Goal: Task Accomplishment & Management: Use online tool/utility

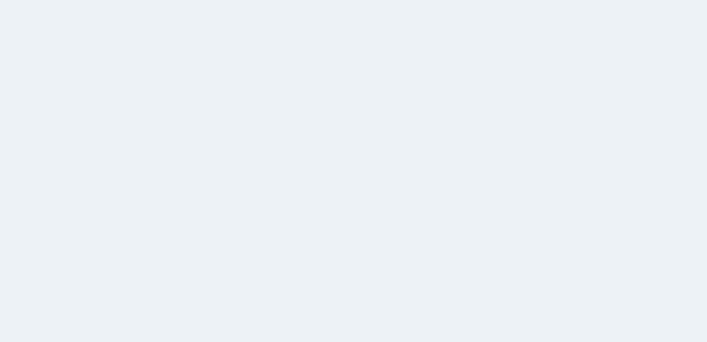
select select
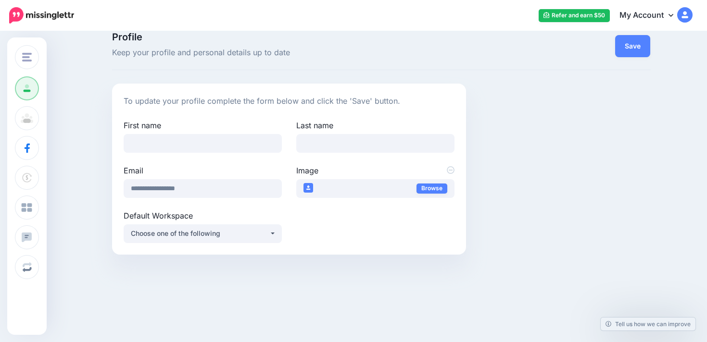
scroll to position [24, 0]
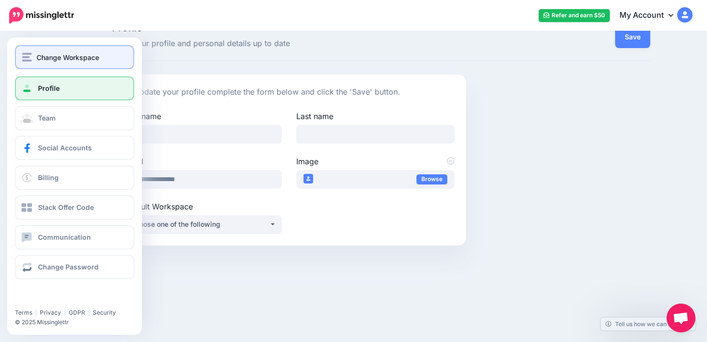
click at [25, 54] on img "button" at bounding box center [27, 57] width 10 height 9
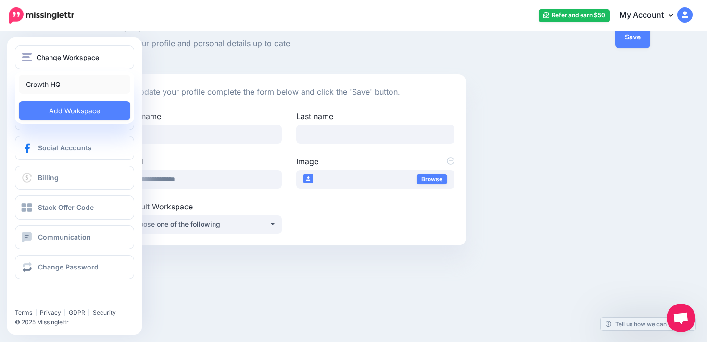
click at [63, 85] on link "Growth HQ" at bounding box center [75, 84] width 112 height 19
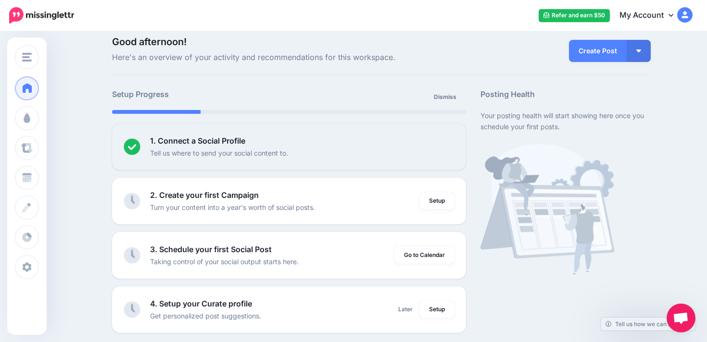
scroll to position [15, 0]
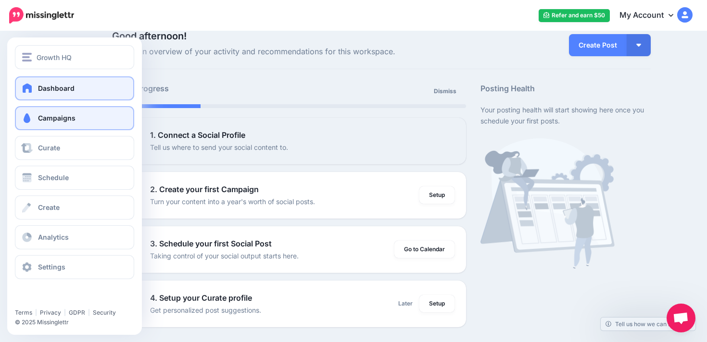
click at [27, 118] on span at bounding box center [27, 118] width 13 height 10
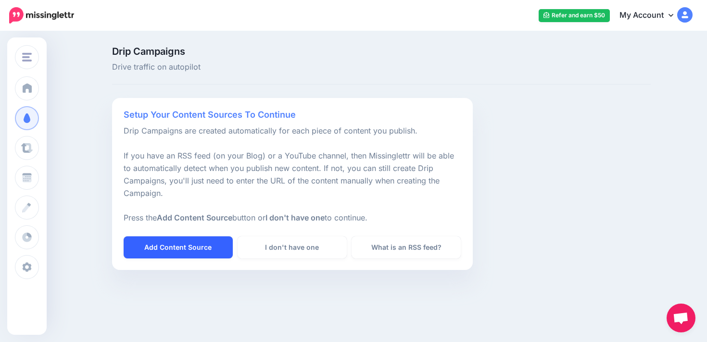
click at [194, 242] on link "Add Content Source" at bounding box center [178, 248] width 109 height 22
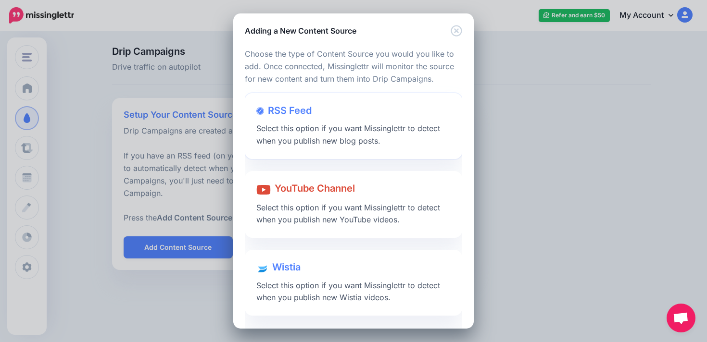
click at [396, 134] on div "RSS Feed Select this option if you want Missinglettr to detect when you publish…" at bounding box center [353, 126] width 217 height 66
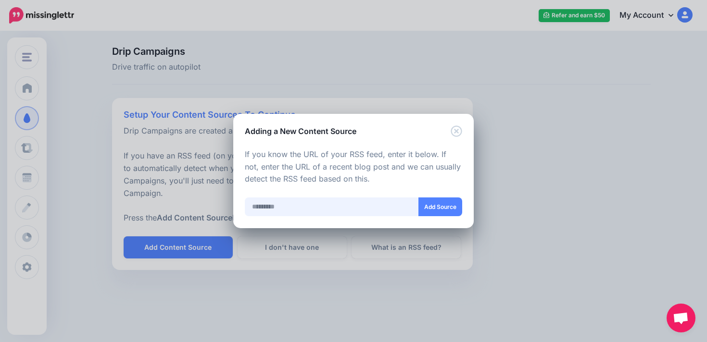
click at [356, 214] on input "text" at bounding box center [332, 207] width 174 height 19
click at [352, 202] on input "text" at bounding box center [332, 207] width 174 height 19
type input "**********"
click at [426, 207] on button "Add Source" at bounding box center [440, 207] width 44 height 19
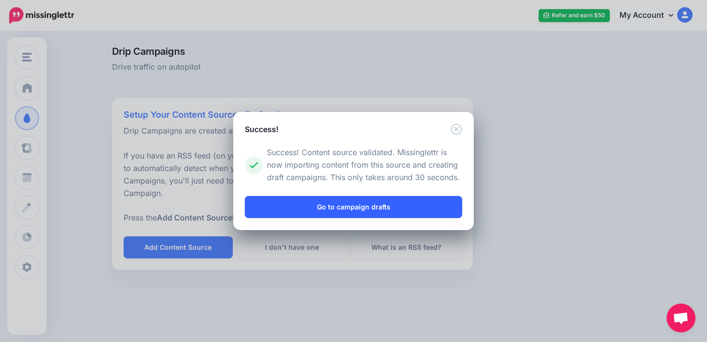
click at [345, 211] on link "Go to campaign drafts" at bounding box center [353, 207] width 217 height 22
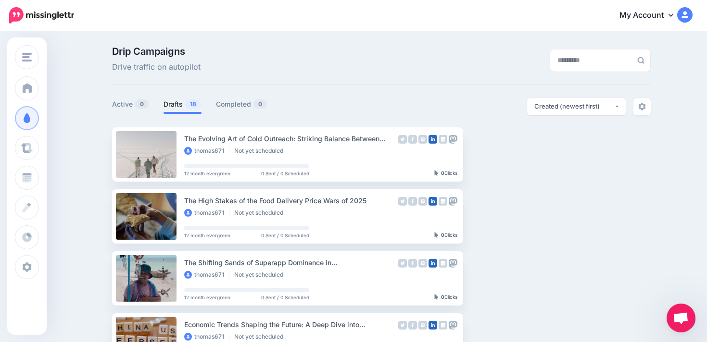
click at [333, 84] on div "Drip Campaigns Drive traffic on autopilot" at bounding box center [381, 66] width 539 height 38
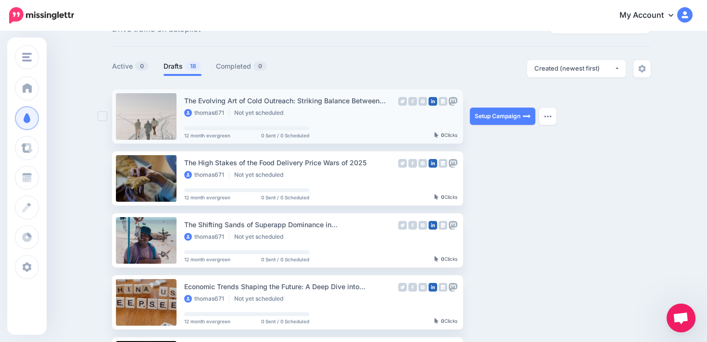
scroll to position [32, 0]
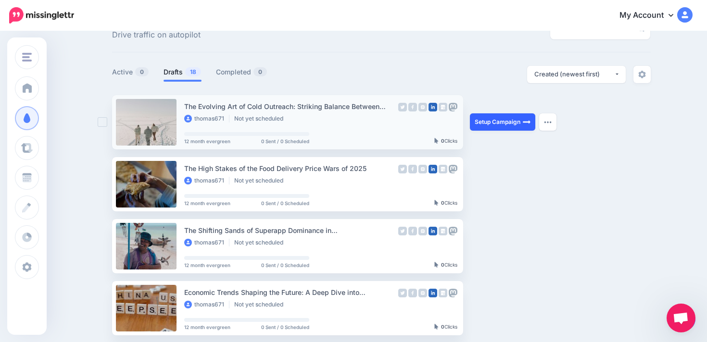
click at [494, 127] on link "Setup Campaign" at bounding box center [502, 121] width 65 height 17
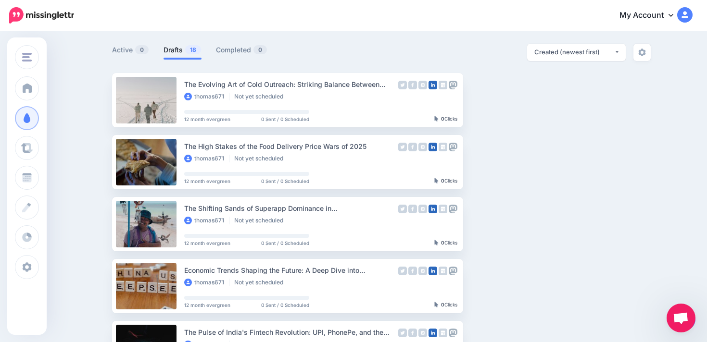
scroll to position [60, 0]
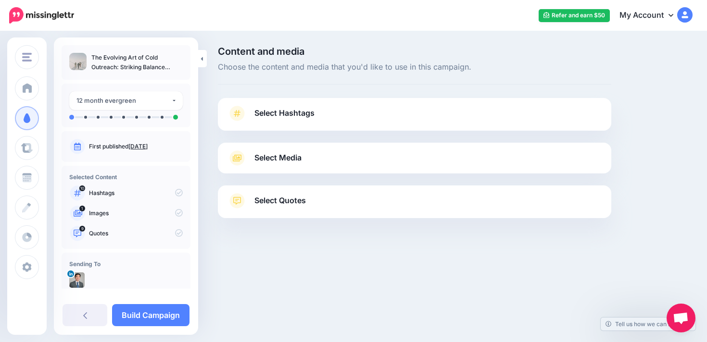
scroll to position [15, 0]
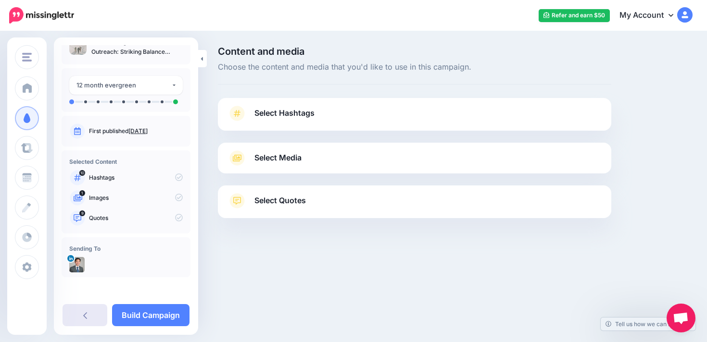
click at [81, 315] on link at bounding box center [85, 315] width 45 height 22
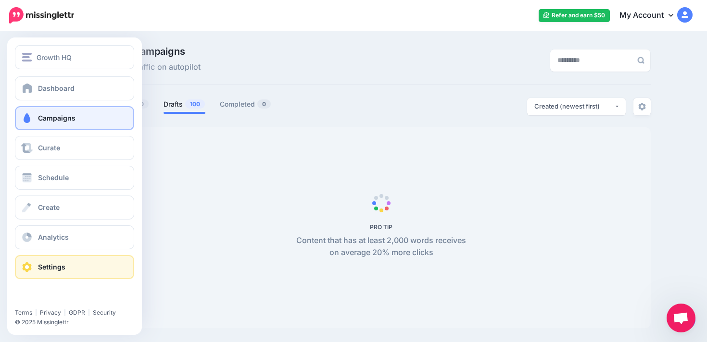
click at [30, 267] on span at bounding box center [27, 268] width 13 height 10
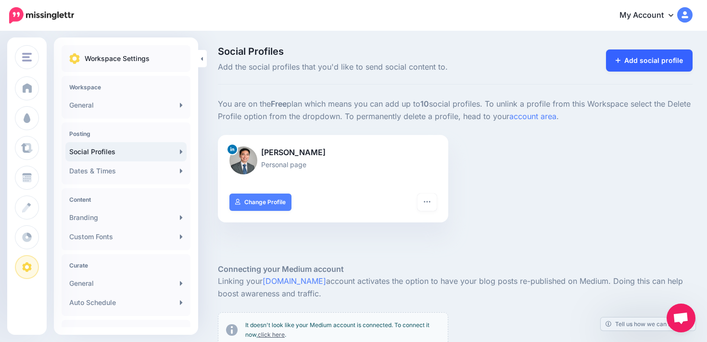
click at [630, 55] on link "Add social profile" at bounding box center [649, 61] width 87 height 22
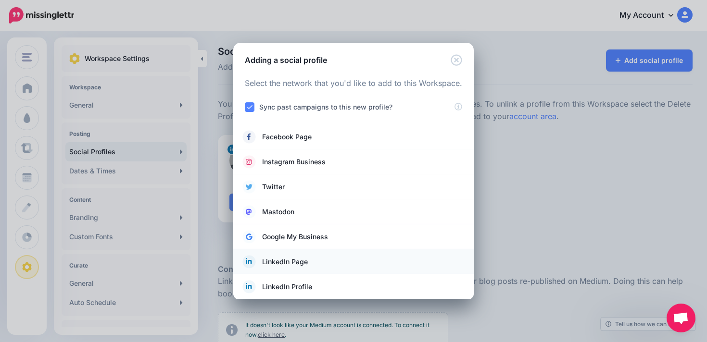
click at [304, 264] on span "LinkedIn Page" at bounding box center [285, 262] width 46 height 12
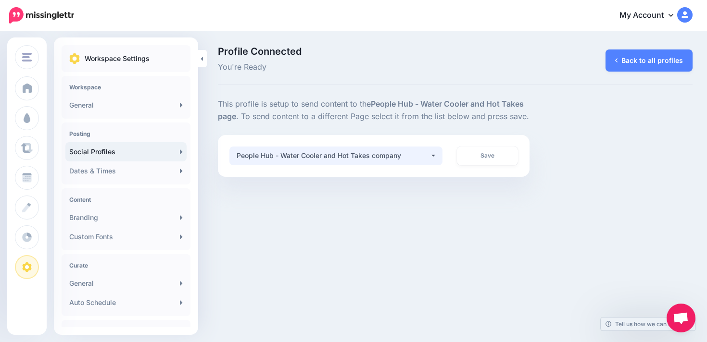
click at [429, 154] on button "People Hub - Water Cooler and Hot Takes company" at bounding box center [335, 156] width 213 height 19
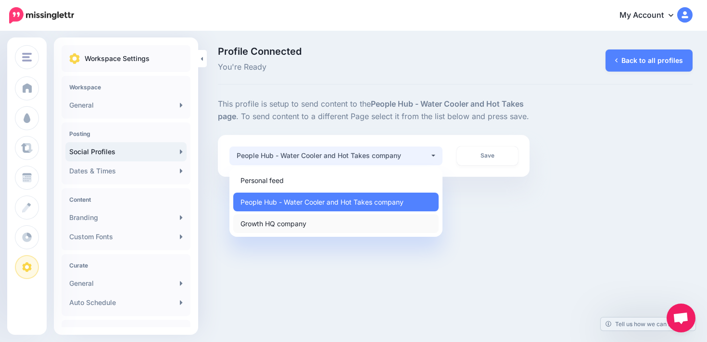
click at [360, 220] on link "Growth HQ company" at bounding box center [335, 223] width 205 height 19
select select "**********"
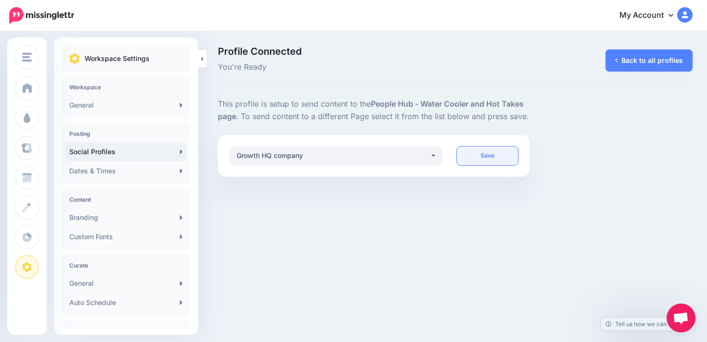
click at [478, 157] on link "Save" at bounding box center [488, 156] width 62 height 19
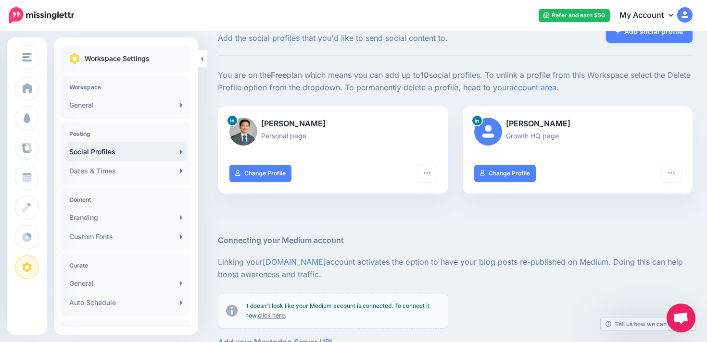
scroll to position [37, 0]
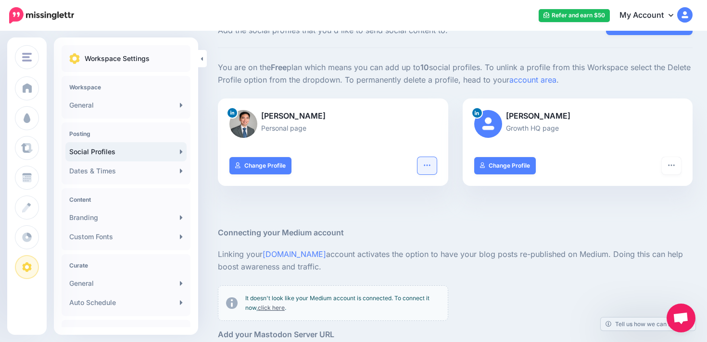
click at [429, 164] on icon "button" at bounding box center [427, 166] width 8 height 8
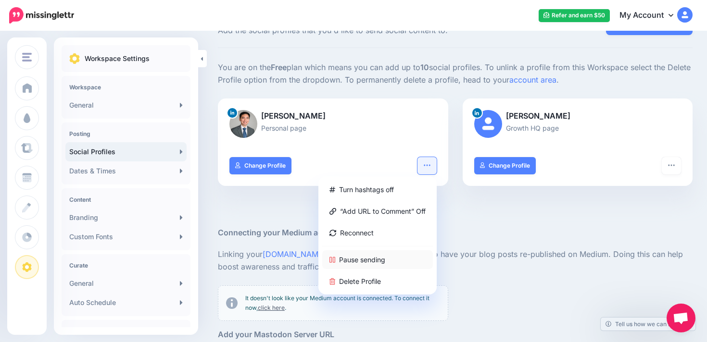
click at [385, 260] on link "Pause sending" at bounding box center [377, 260] width 111 height 19
click at [529, 207] on div at bounding box center [455, 212] width 475 height 29
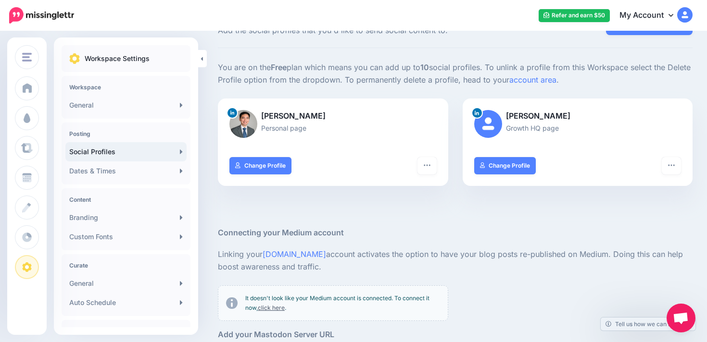
scroll to position [0, 0]
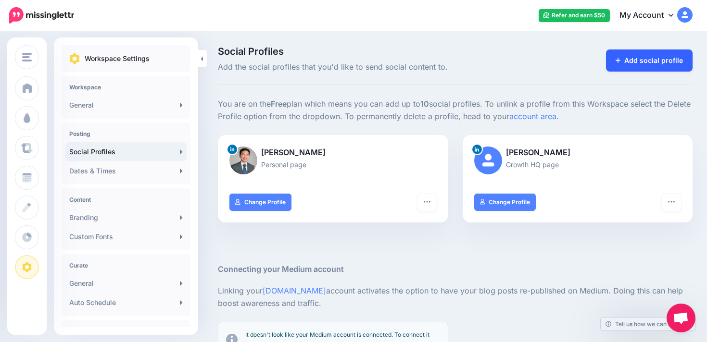
click at [618, 59] on icon at bounding box center [618, 60] width 5 height 7
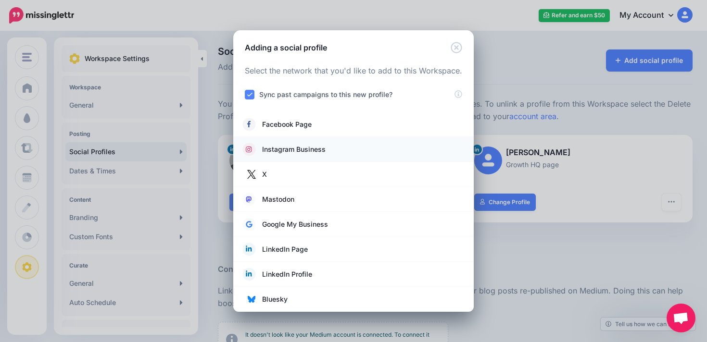
click at [327, 146] on link "Instagram Business" at bounding box center [353, 149] width 221 height 13
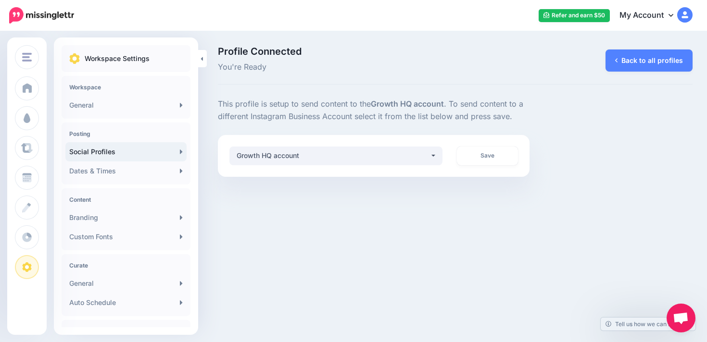
click at [403, 78] on div "Profile Connected You're Ready Back to all profiles" at bounding box center [455, 66] width 475 height 38
click at [345, 152] on div "Growth HQ account" at bounding box center [333, 156] width 193 height 12
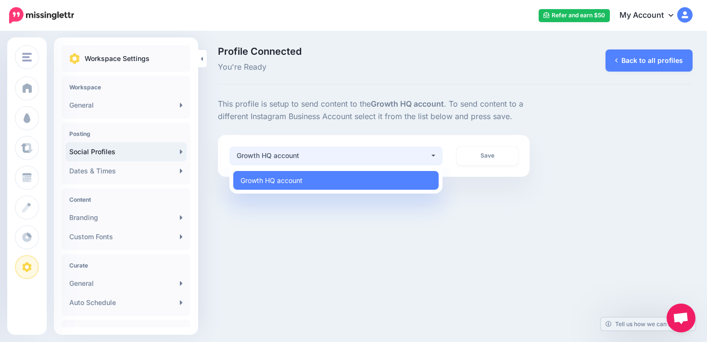
click at [346, 118] on p "This profile is setup to send content to the Growth HQ account . To send conten…" at bounding box center [374, 110] width 312 height 25
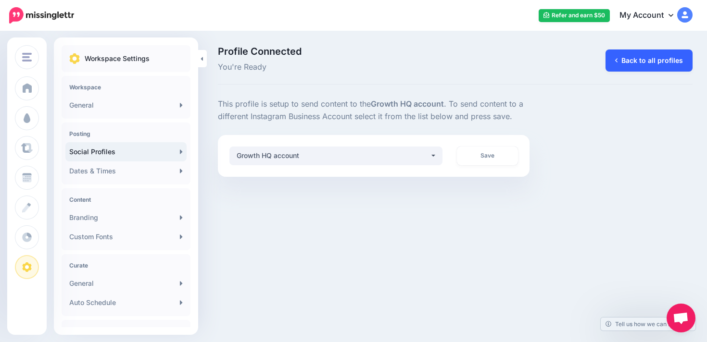
click at [624, 64] on link "Back to all profiles" at bounding box center [648, 61] width 87 height 22
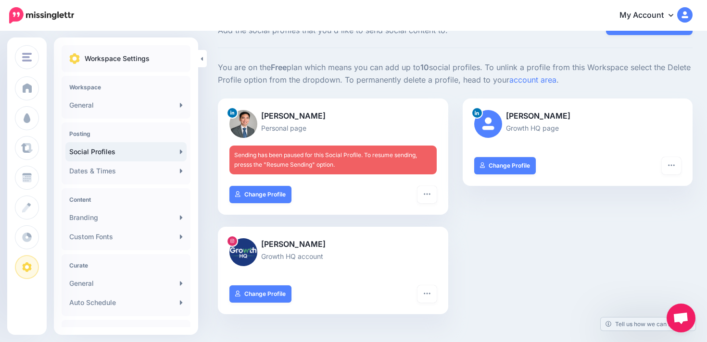
scroll to position [29, 0]
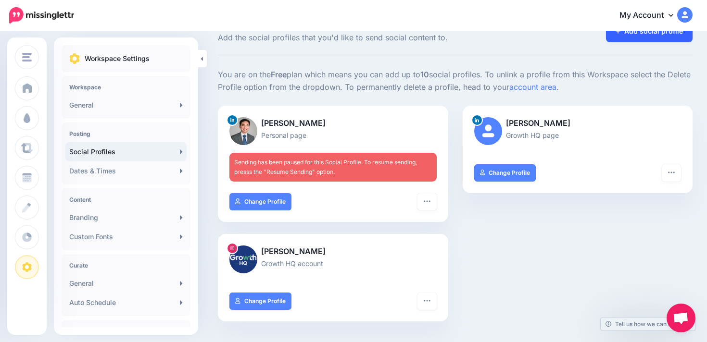
click at [619, 36] on link "Add social profile" at bounding box center [649, 31] width 87 height 22
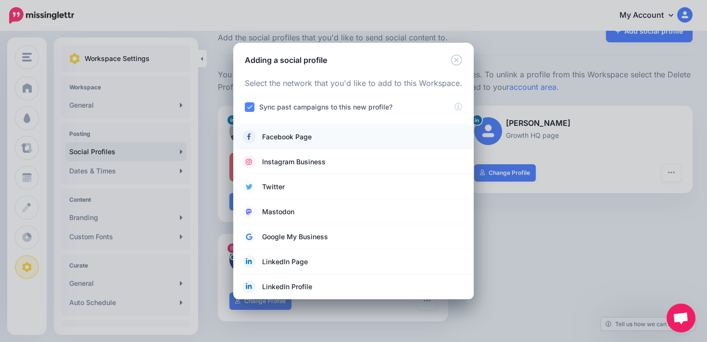
click at [322, 138] on link "Facebook Page" at bounding box center [353, 136] width 221 height 13
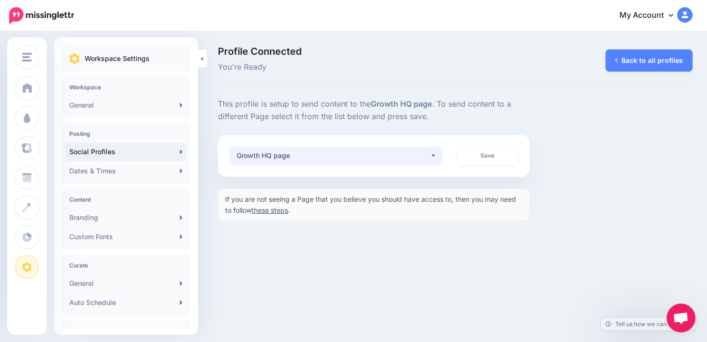
click at [366, 153] on div "Growth HQ page" at bounding box center [333, 156] width 193 height 12
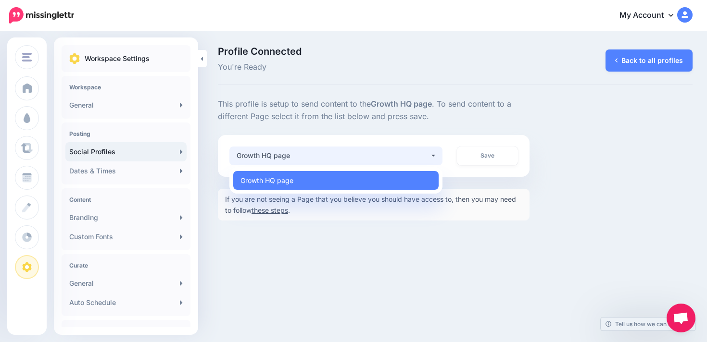
click at [454, 159] on div "Save" at bounding box center [488, 156] width 76 height 19
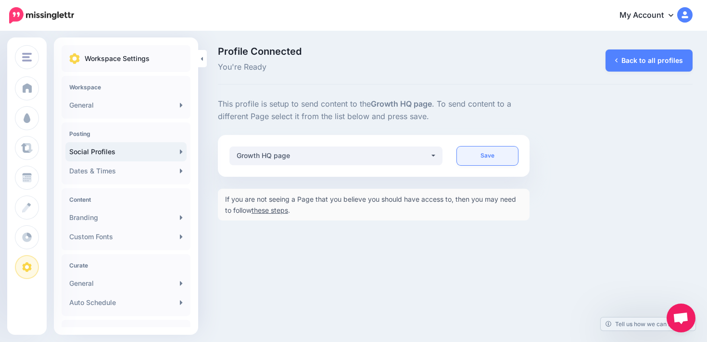
click at [463, 159] on link "Save" at bounding box center [488, 156] width 62 height 19
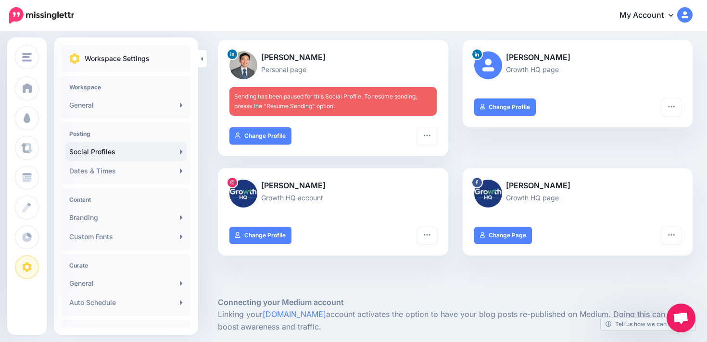
scroll to position [98, 0]
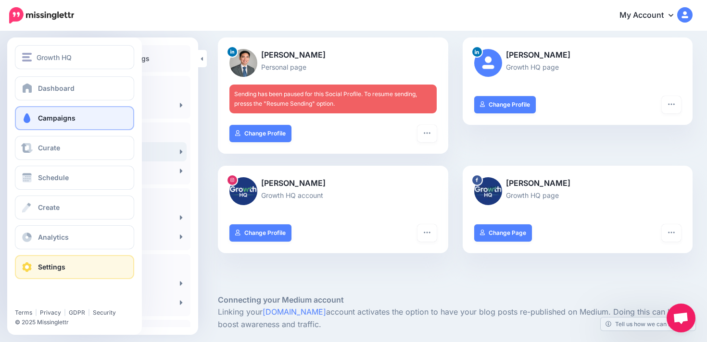
click at [47, 112] on link "Campaigns" at bounding box center [74, 118] width 119 height 24
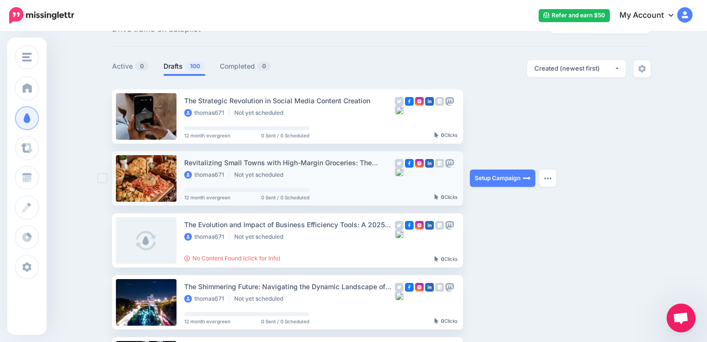
scroll to position [39, 0]
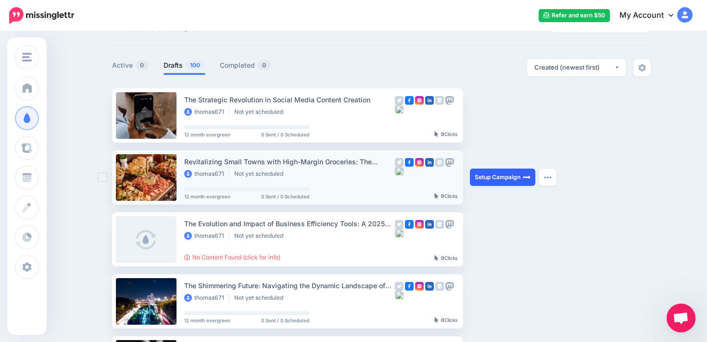
click at [498, 176] on link "Setup Campaign" at bounding box center [502, 177] width 65 height 17
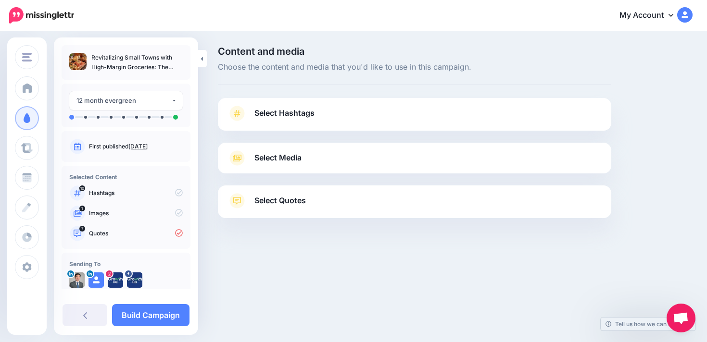
click at [369, 162] on link "Select Media" at bounding box center [414, 158] width 374 height 15
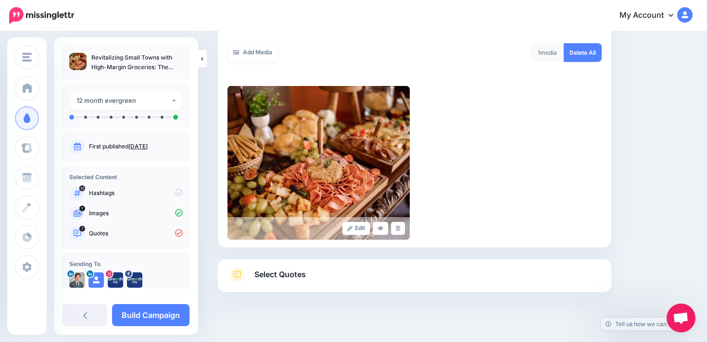
scroll to position [177, 0]
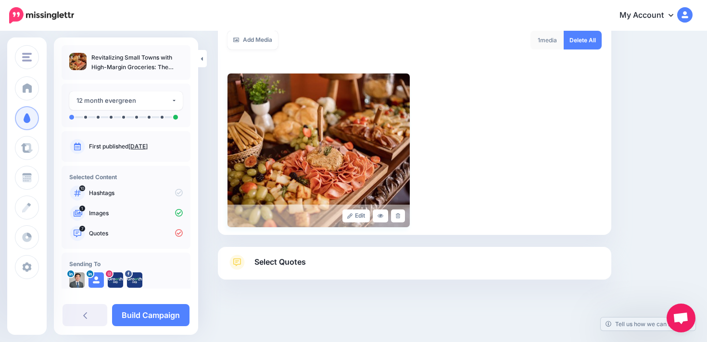
click at [352, 179] on img at bounding box center [318, 151] width 182 height 154
click at [319, 259] on link "Select Quotes" at bounding box center [414, 267] width 374 height 25
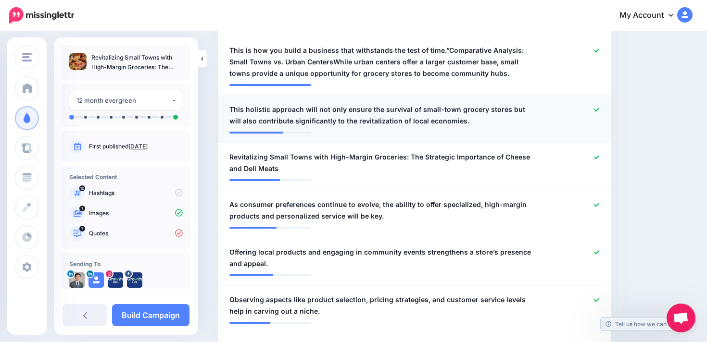
scroll to position [303, 0]
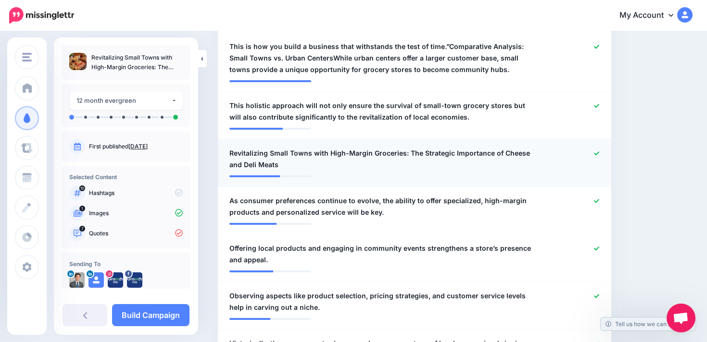
click at [467, 160] on span "Revitalizing Small Towns with High-Margin Groceries: The Strategic Importance o…" at bounding box center [382, 159] width 306 height 23
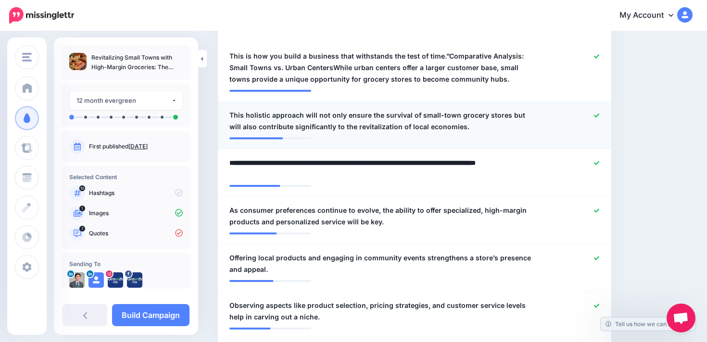
scroll to position [274, 0]
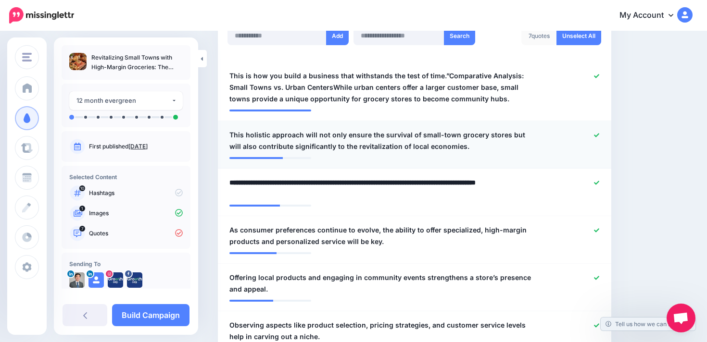
click at [568, 146] on div at bounding box center [574, 140] width 64 height 23
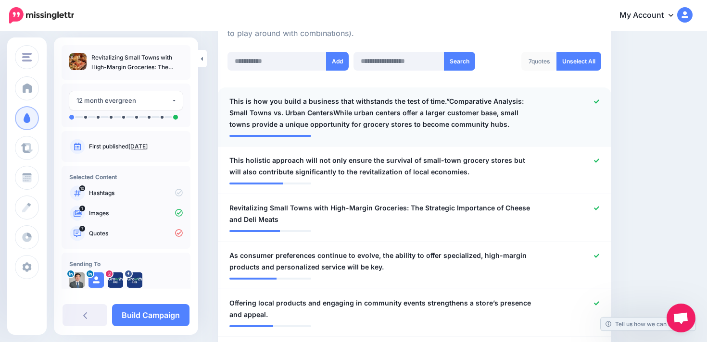
scroll to position [238, 0]
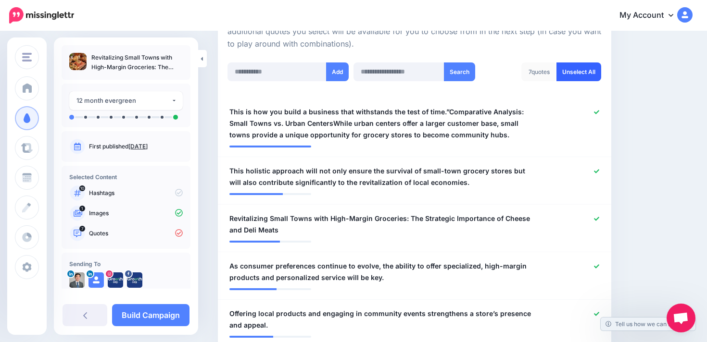
click at [578, 76] on link "Unselect All" at bounding box center [578, 72] width 45 height 19
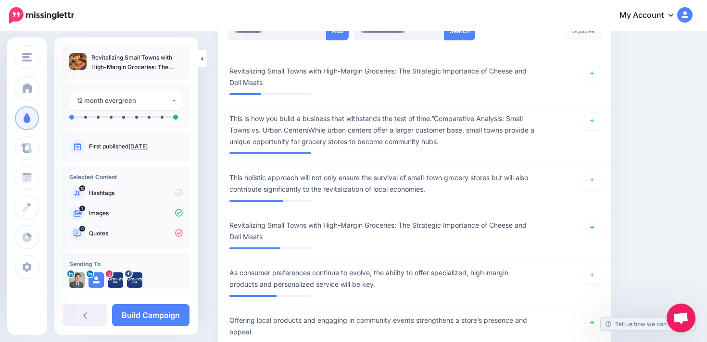
scroll to position [276, 0]
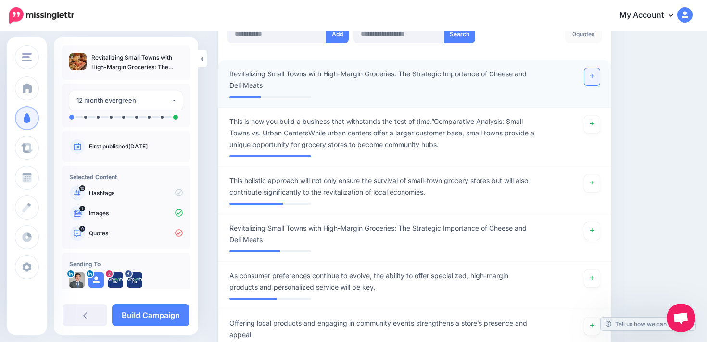
click at [593, 78] on link at bounding box center [591, 76] width 15 height 17
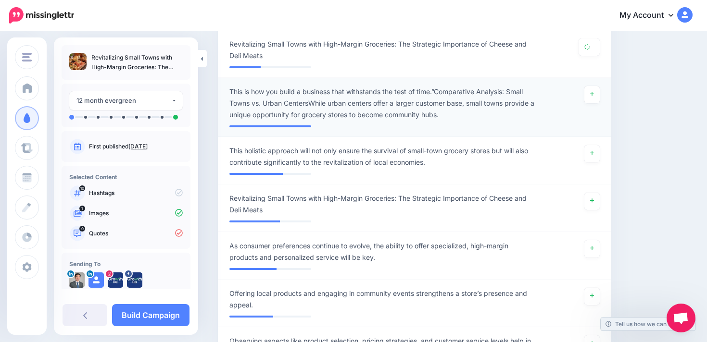
scroll to position [315, 0]
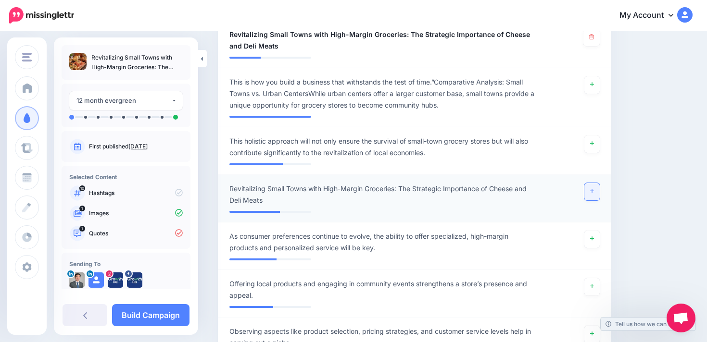
click at [592, 195] on link at bounding box center [591, 191] width 15 height 17
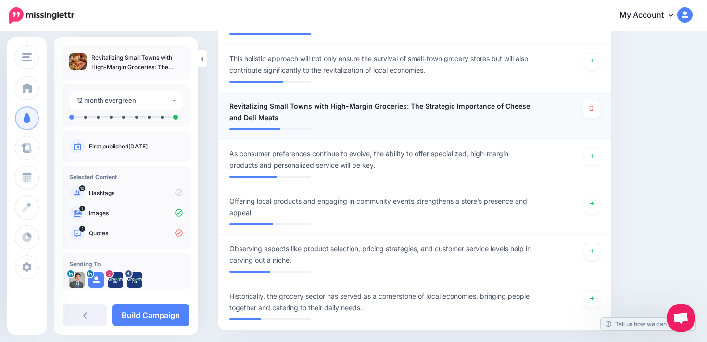
scroll to position [403, 0]
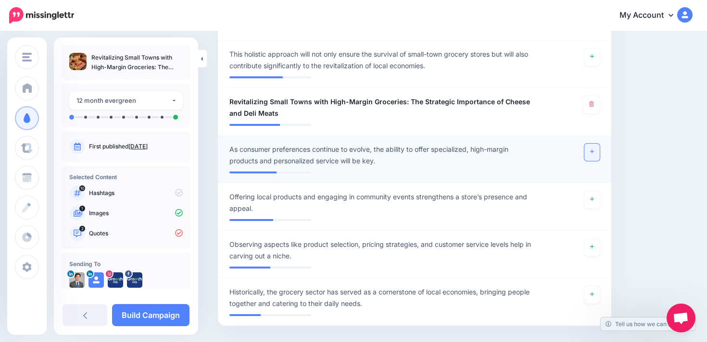
click at [593, 157] on link at bounding box center [591, 152] width 15 height 17
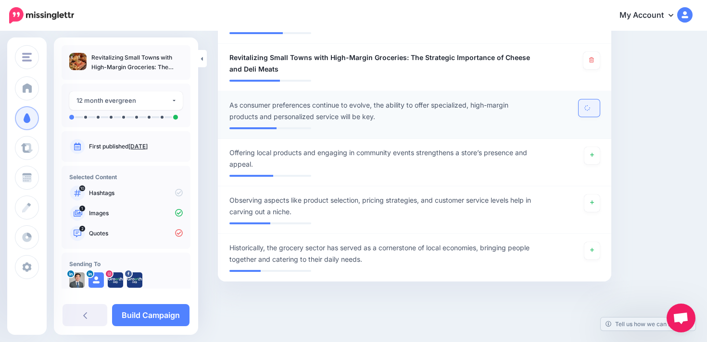
scroll to position [448, 0]
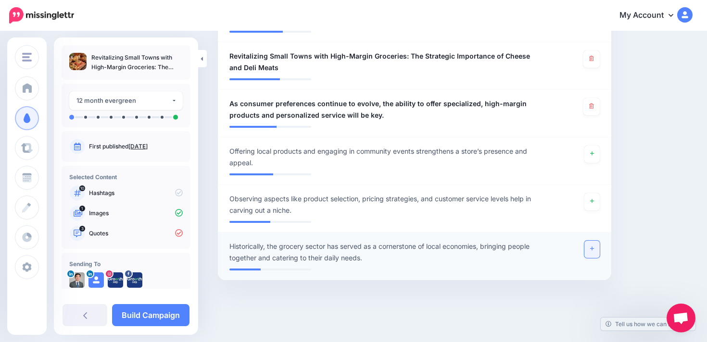
click at [592, 251] on link at bounding box center [591, 249] width 15 height 17
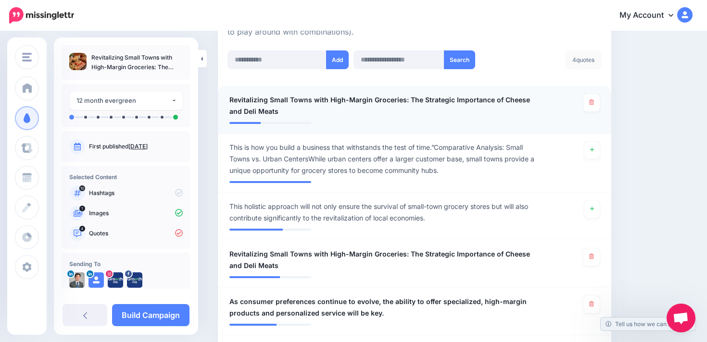
scroll to position [404, 0]
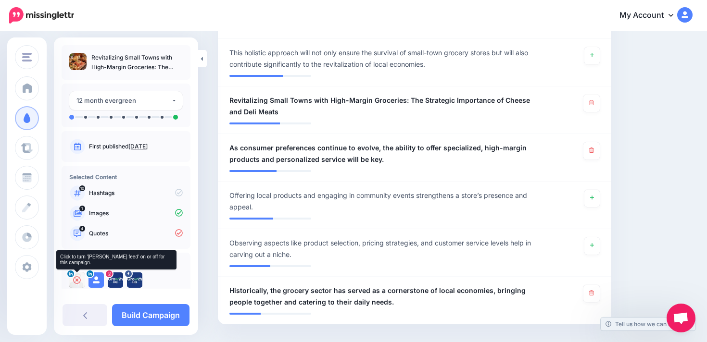
click at [76, 279] on icon at bounding box center [77, 281] width 8 height 8
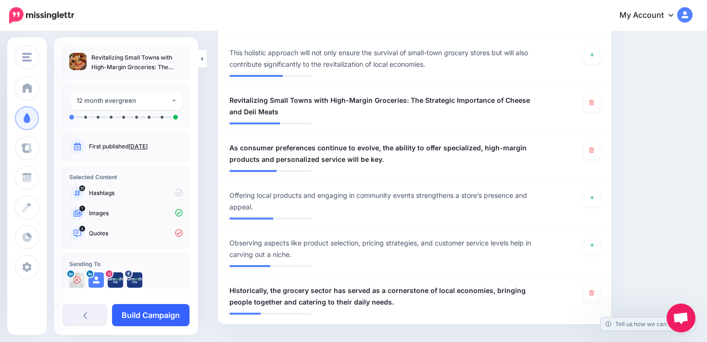
click at [150, 307] on link "Build Campaign" at bounding box center [150, 315] width 77 height 22
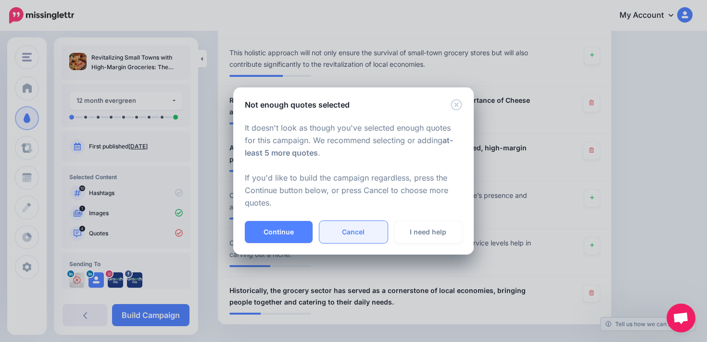
click at [367, 232] on link "Cancel" at bounding box center [353, 232] width 68 height 22
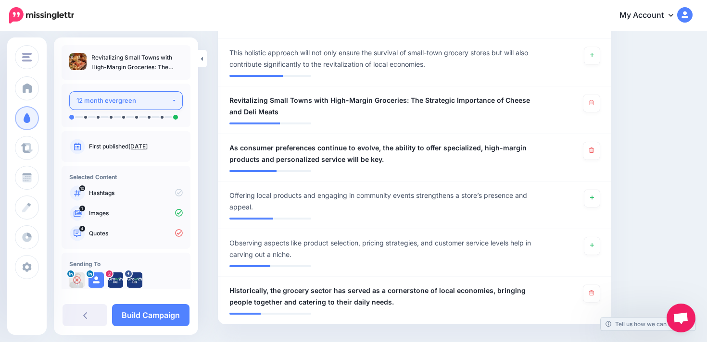
click at [149, 101] on div "12 month evergreen" at bounding box center [123, 100] width 95 height 11
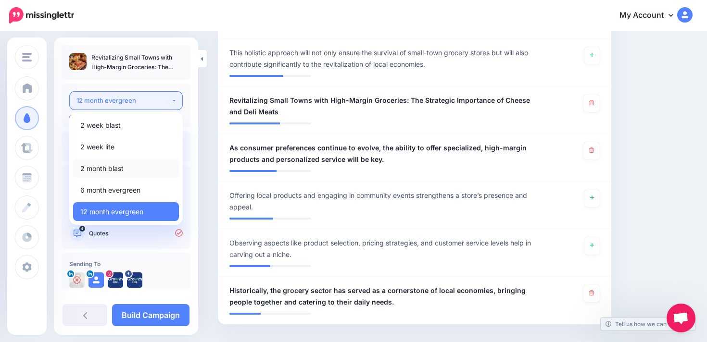
scroll to position [15, 0]
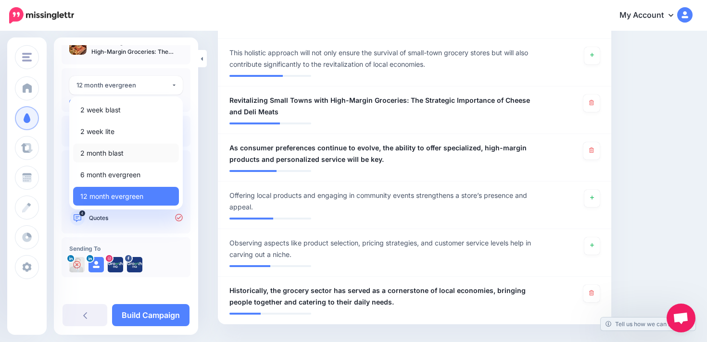
click at [137, 154] on link "2 month blast" at bounding box center [126, 153] width 106 height 19
select select "******"
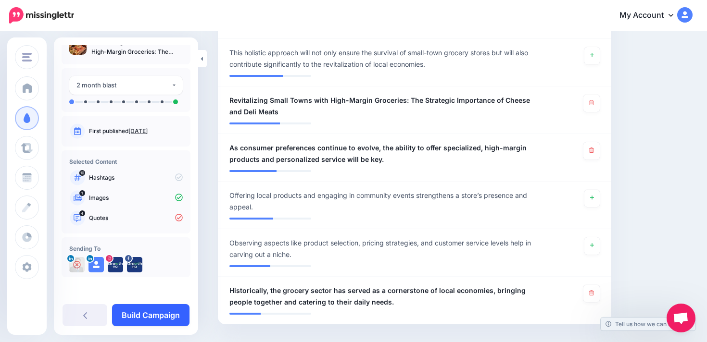
click at [161, 308] on link "Build Campaign" at bounding box center [150, 315] width 77 height 22
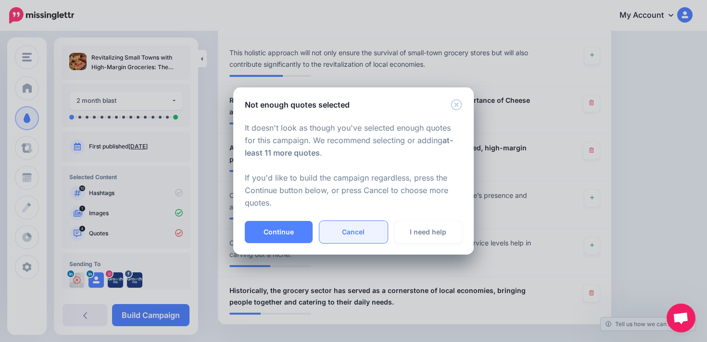
scroll to position [448, 0]
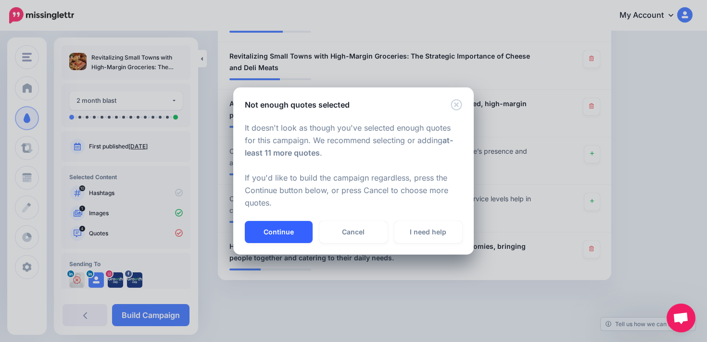
click at [301, 234] on button "Continue" at bounding box center [279, 232] width 68 height 22
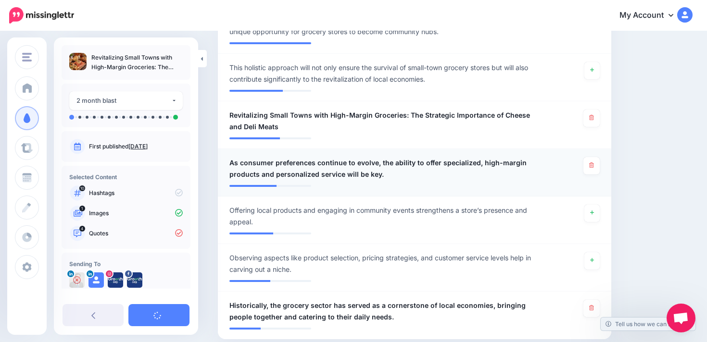
scroll to position [388, 0]
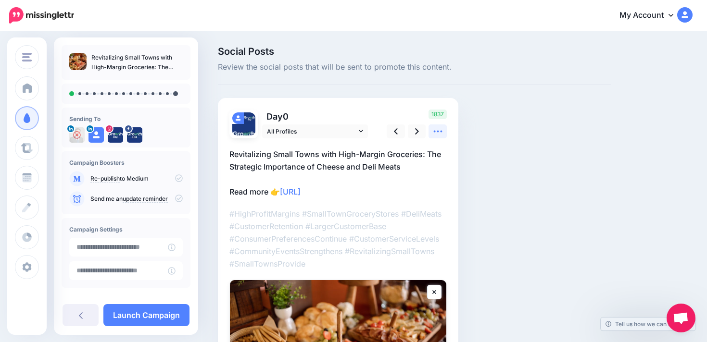
click at [432, 128] on link at bounding box center [437, 132] width 18 height 14
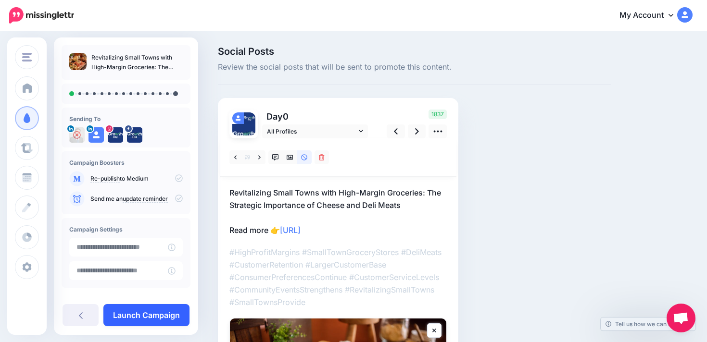
click at [168, 313] on link "Launch Campaign" at bounding box center [146, 315] width 86 height 22
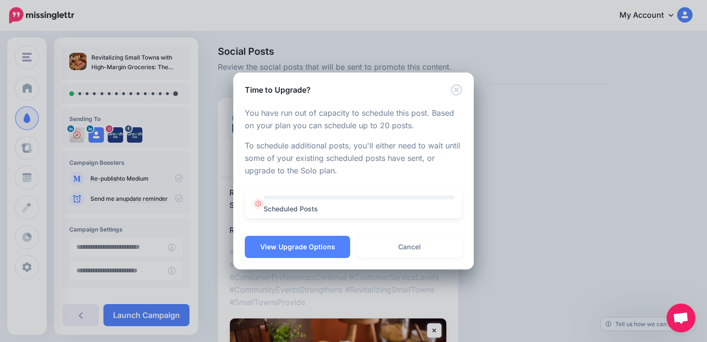
click at [361, 197] on div at bounding box center [359, 198] width 191 height 4
click at [323, 238] on button "View Upgrade Options" at bounding box center [297, 247] width 105 height 22
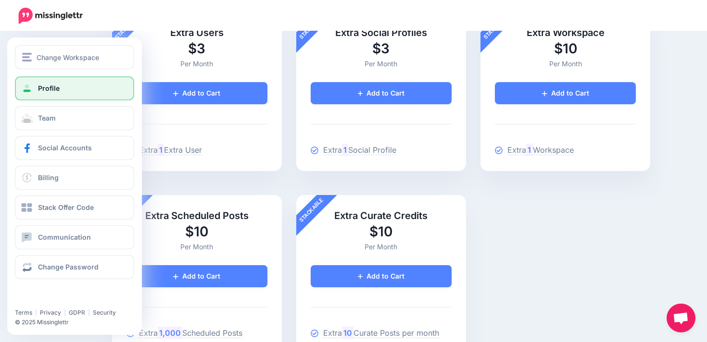
scroll to position [109, 0]
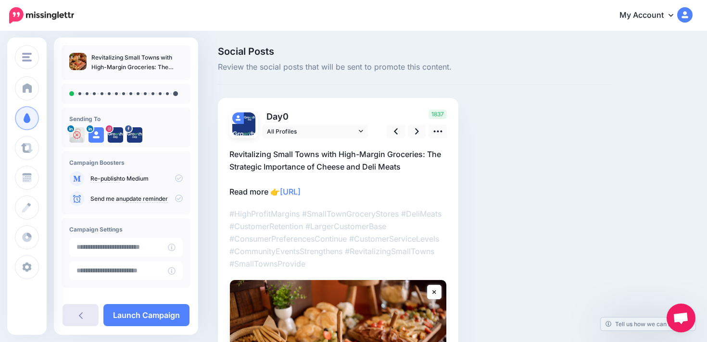
click at [77, 313] on link at bounding box center [81, 315] width 36 height 22
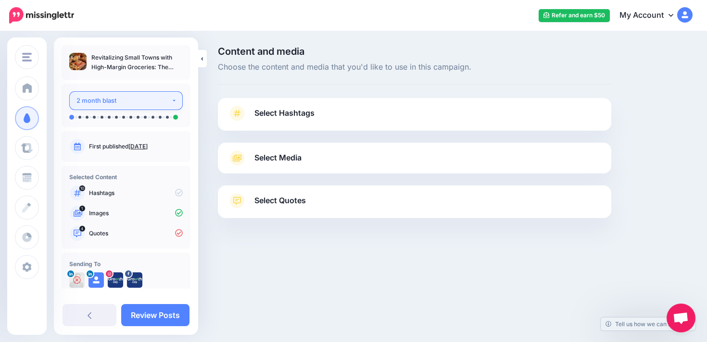
click at [140, 102] on div "2 month blast" at bounding box center [123, 100] width 95 height 11
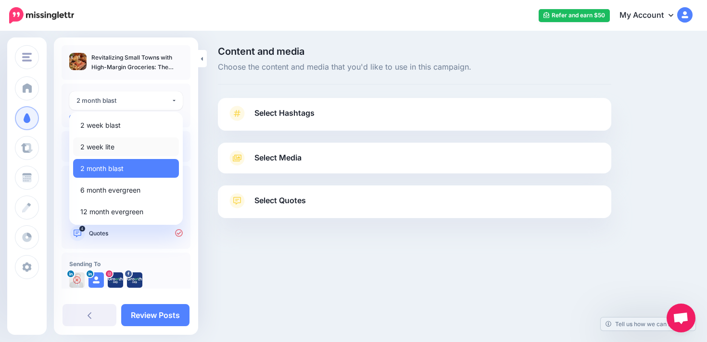
click at [137, 143] on link "2 week lite" at bounding box center [126, 147] width 106 height 19
select select "******"
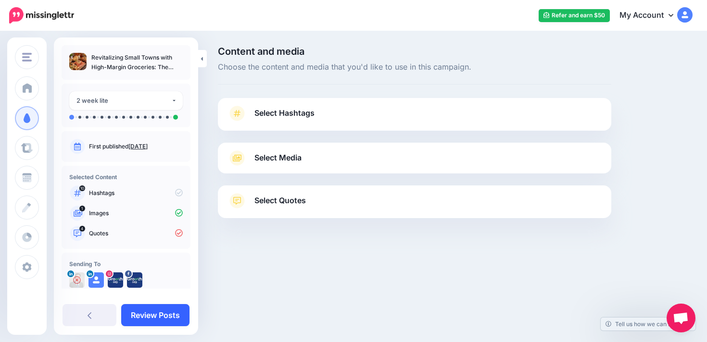
click at [150, 316] on link "Review Posts" at bounding box center [155, 315] width 68 height 22
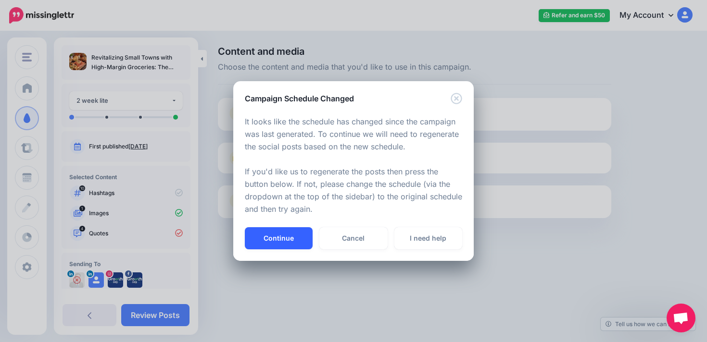
click at [300, 240] on button "Continue" at bounding box center [279, 238] width 68 height 22
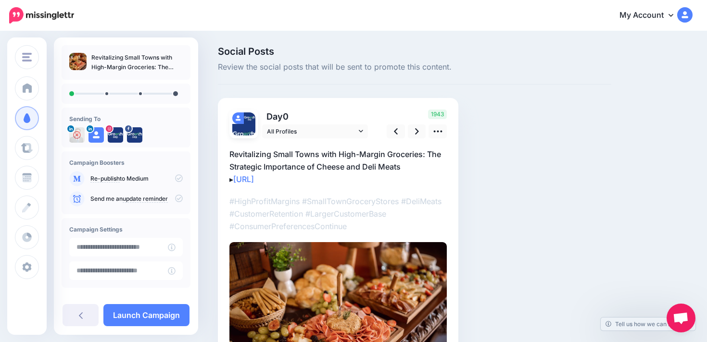
click at [498, 138] on div "Social Posts Review the social posts that will be sent to promote this content.…" at bounding box center [415, 237] width 408 height 381
click at [164, 310] on link "Launch Campaign" at bounding box center [146, 315] width 86 height 22
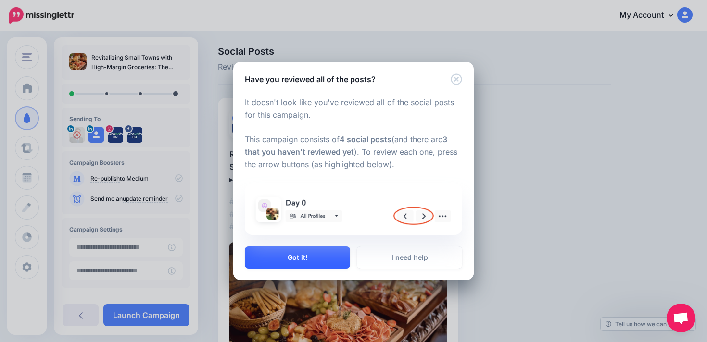
click at [312, 255] on button "Got it!" at bounding box center [297, 258] width 105 height 22
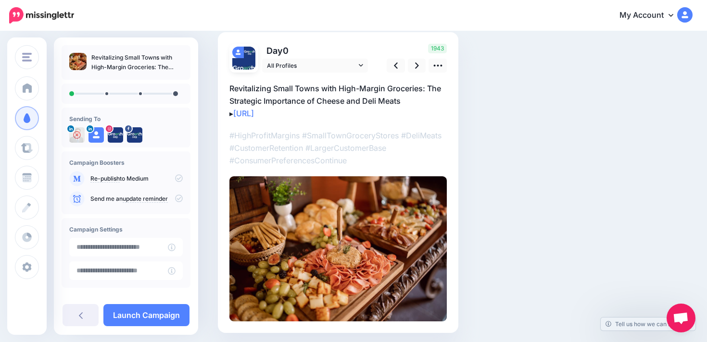
scroll to position [7, 0]
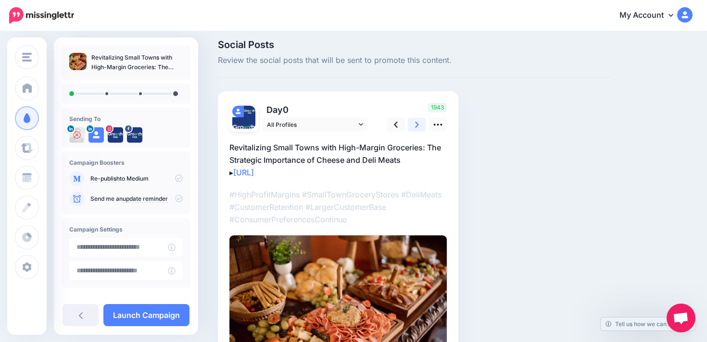
click at [415, 119] on link at bounding box center [417, 125] width 18 height 14
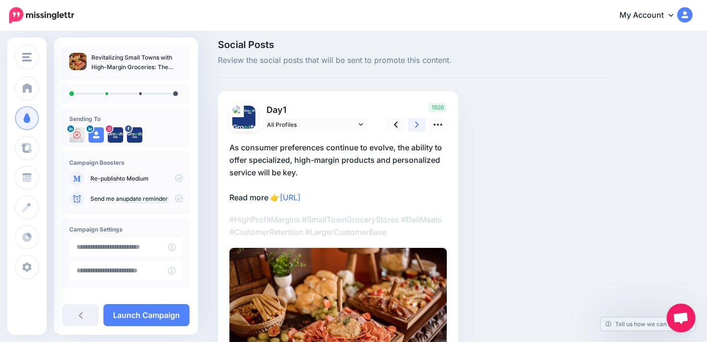
click at [415, 121] on icon at bounding box center [417, 125] width 4 height 10
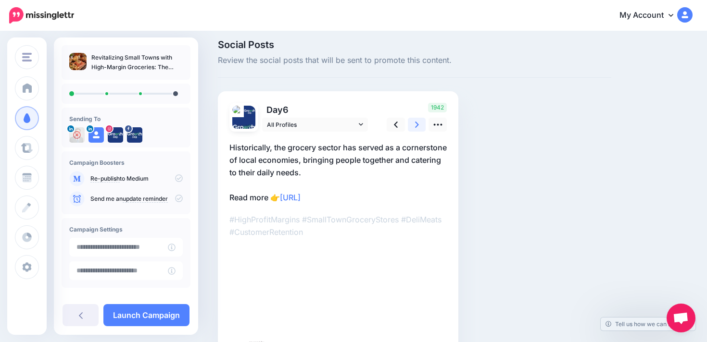
click at [415, 121] on icon at bounding box center [417, 125] width 4 height 10
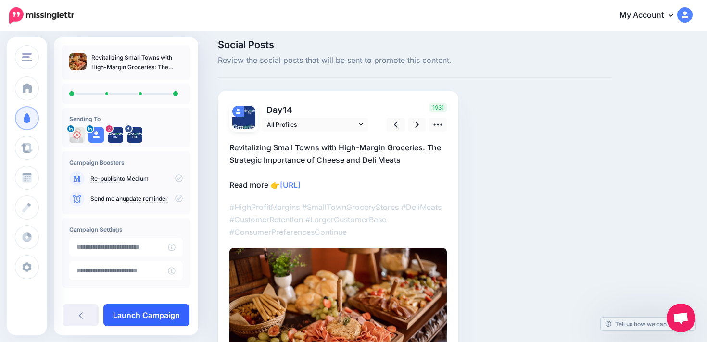
click at [174, 306] on link "Launch Campaign" at bounding box center [146, 315] width 86 height 22
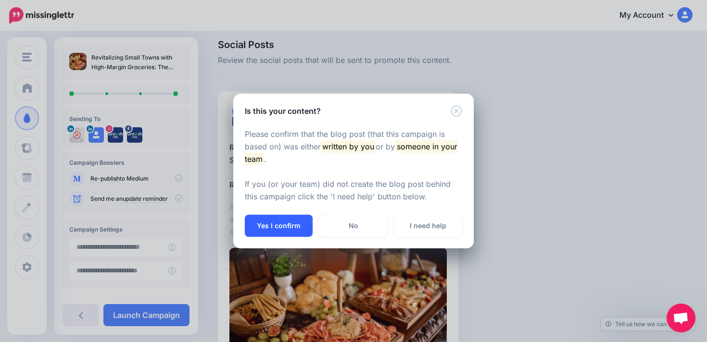
click at [296, 224] on button "Yes I confirm" at bounding box center [279, 226] width 68 height 22
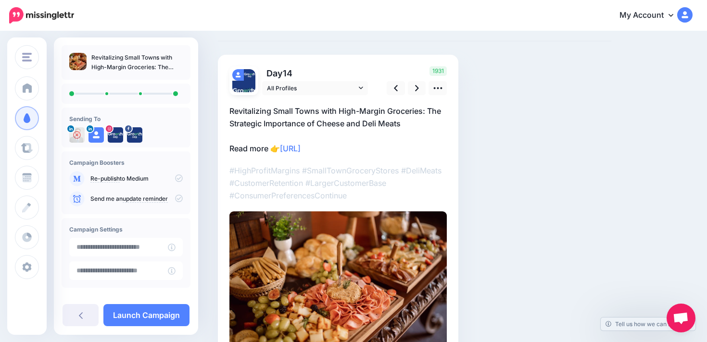
scroll to position [44, 0]
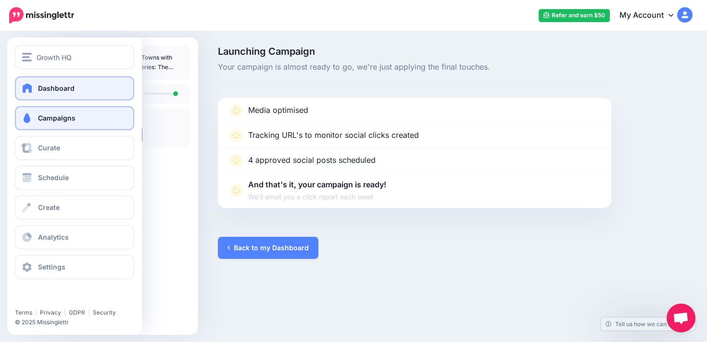
click at [54, 91] on span "Dashboard" at bounding box center [56, 88] width 37 height 8
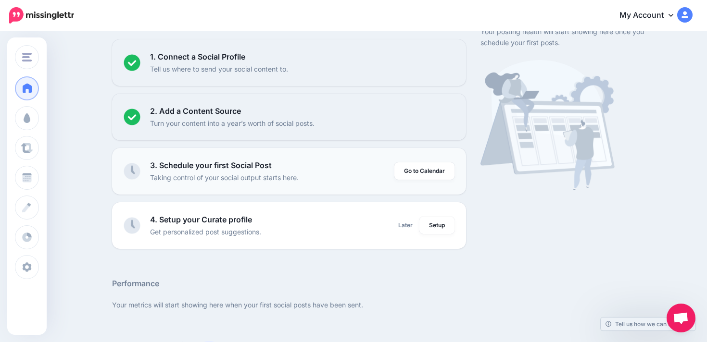
scroll to position [95, 0]
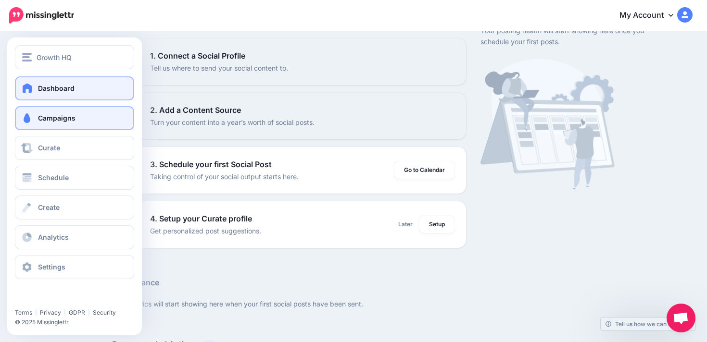
click at [48, 118] on span "Campaigns" at bounding box center [57, 118] width 38 height 8
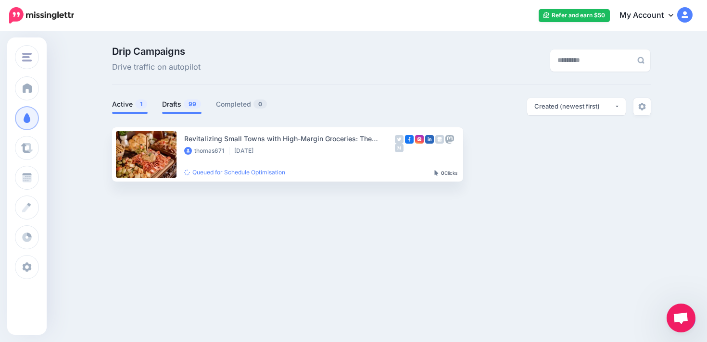
click at [180, 107] on link "Drafts 99" at bounding box center [181, 105] width 39 height 12
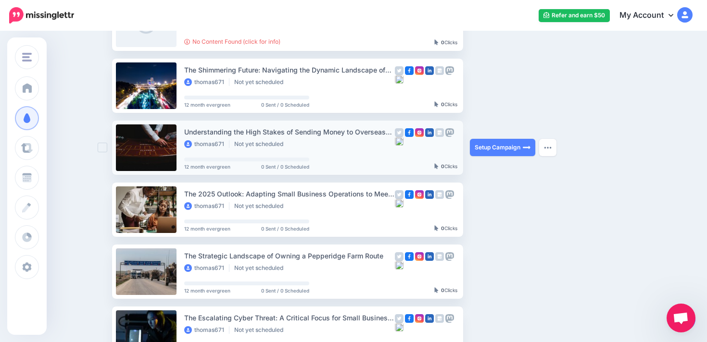
scroll to position [199, 0]
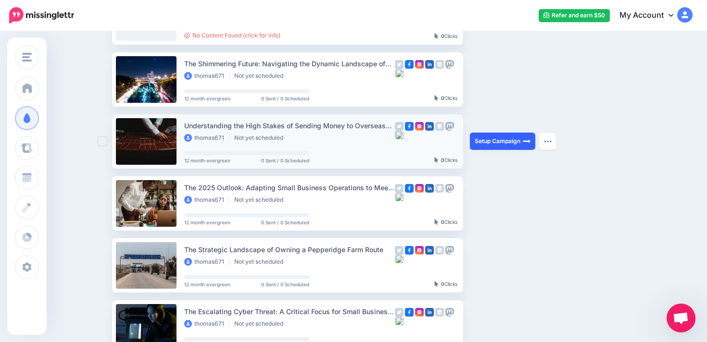
click at [511, 141] on link "Setup Campaign" at bounding box center [502, 141] width 65 height 17
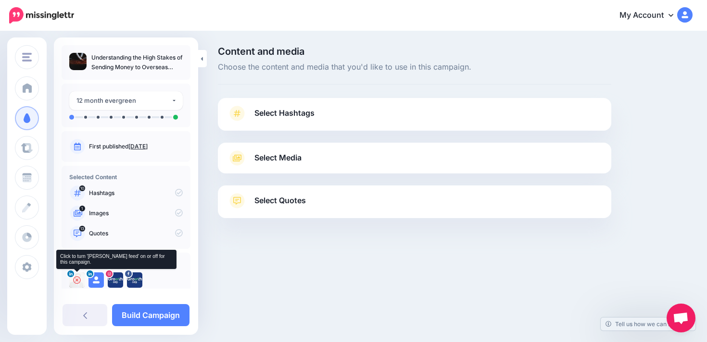
click at [76, 280] on icon at bounding box center [77, 281] width 8 height 8
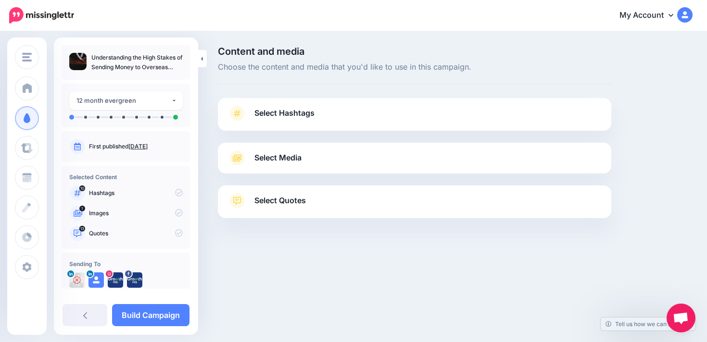
click at [286, 201] on span "Select Quotes" at bounding box center [279, 200] width 51 height 13
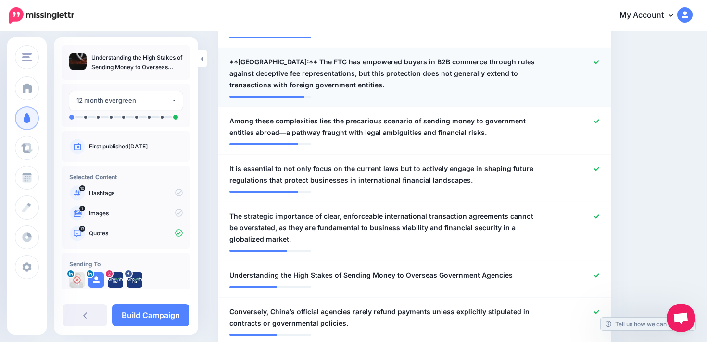
scroll to position [404, 0]
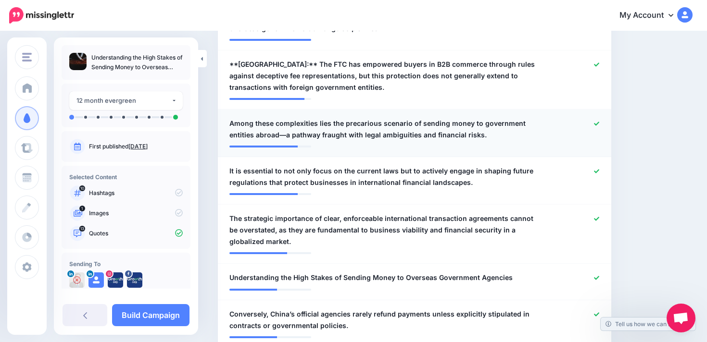
click at [481, 123] on span "Among these complexities lies the precarious scenario of sending money to gover…" at bounding box center [382, 129] width 306 height 23
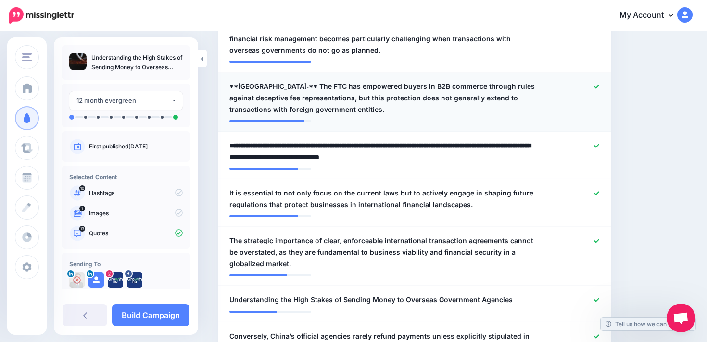
scroll to position [367, 0]
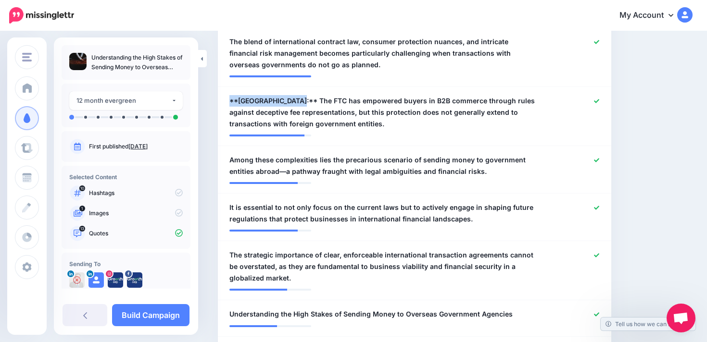
drag, startPoint x: 293, startPoint y: 99, endPoint x: 214, endPoint y: 93, distance: 79.5
click at [214, 93] on div "Content and media Choose the content and media that you'd like to use in this c…" at bounding box center [415, 201] width 408 height 1045
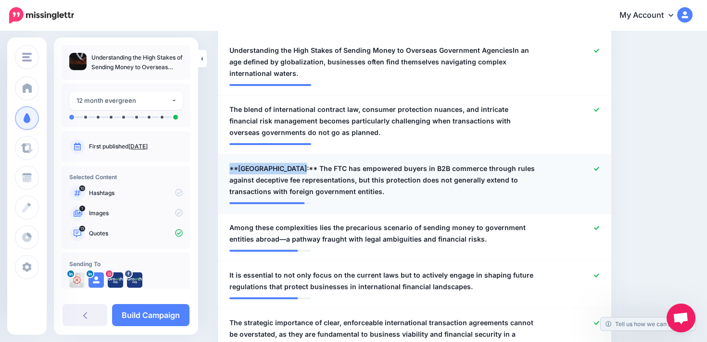
scroll to position [231, 0]
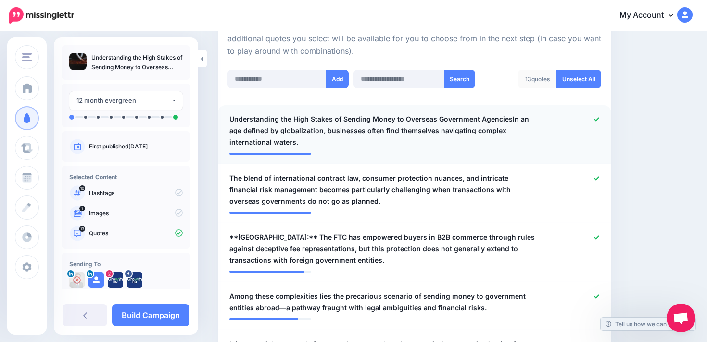
click at [598, 113] on li "**********" at bounding box center [414, 134] width 393 height 59
click at [598, 122] on link at bounding box center [596, 119] width 5 height 7
click at [598, 122] on link at bounding box center [594, 119] width 9 height 7
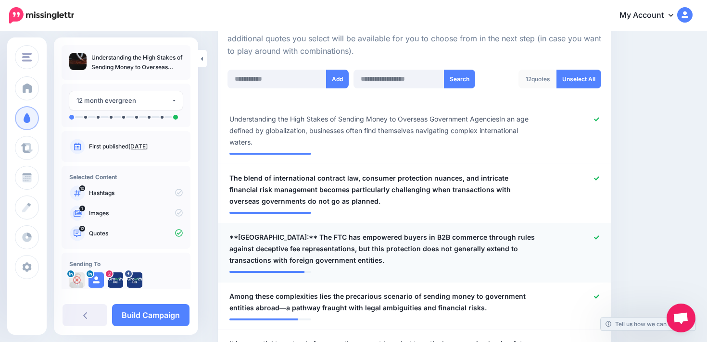
click at [596, 238] on icon at bounding box center [596, 237] width 5 height 5
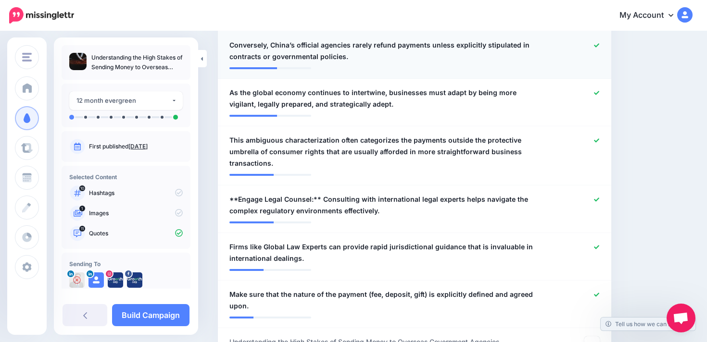
scroll to position [665, 0]
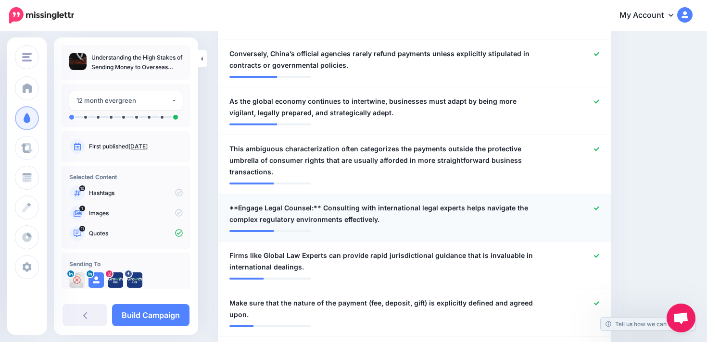
click at [597, 207] on icon at bounding box center [596, 208] width 5 height 4
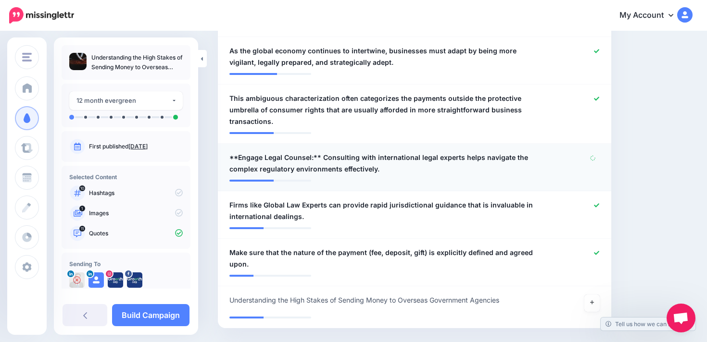
scroll to position [763, 0]
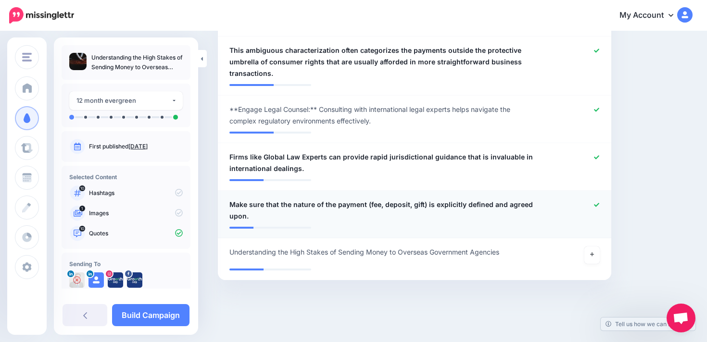
click at [598, 204] on icon at bounding box center [596, 205] width 5 height 4
click at [596, 156] on icon at bounding box center [596, 157] width 5 height 5
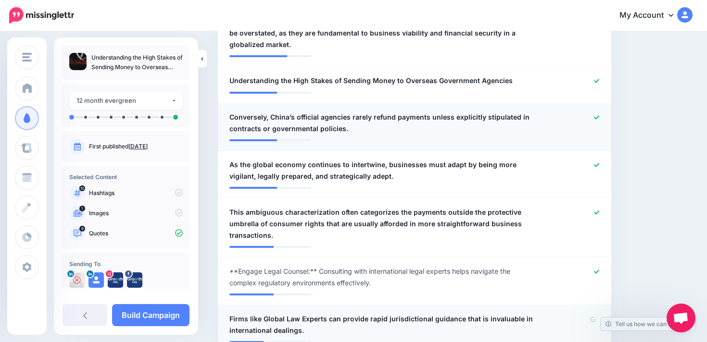
scroll to position [594, 0]
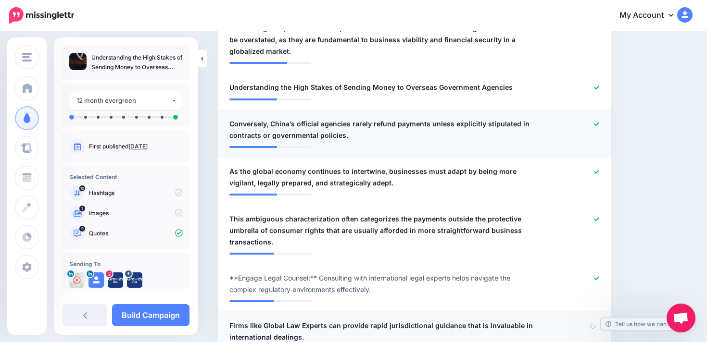
click at [597, 123] on icon at bounding box center [596, 124] width 5 height 5
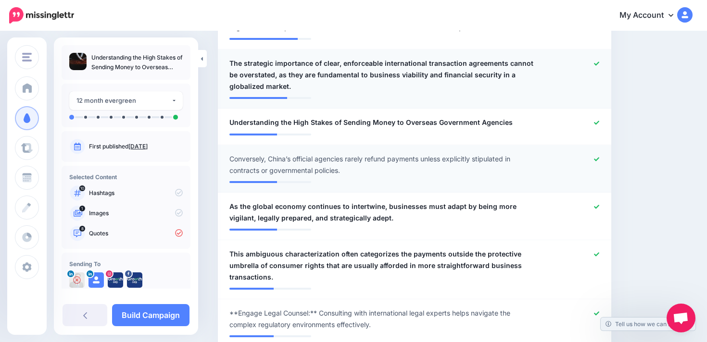
scroll to position [763, 0]
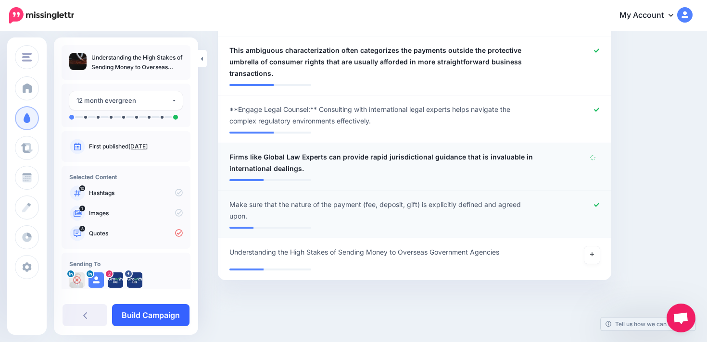
click at [152, 322] on link "Build Campaign" at bounding box center [150, 315] width 77 height 22
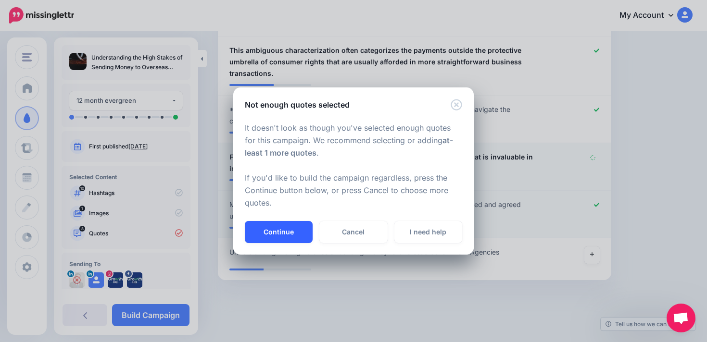
click at [277, 229] on button "Continue" at bounding box center [279, 232] width 68 height 22
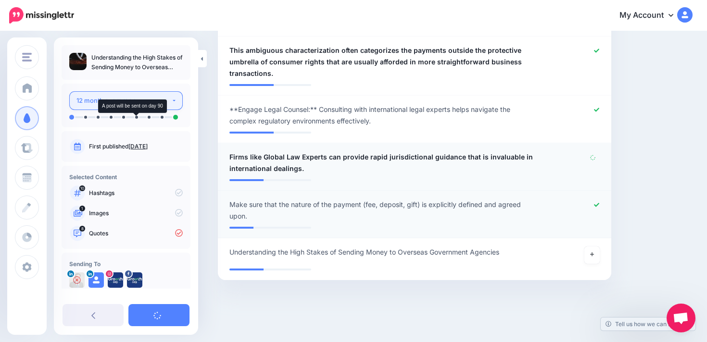
click at [135, 95] on div "12 month evergreen" at bounding box center [123, 100] width 95 height 11
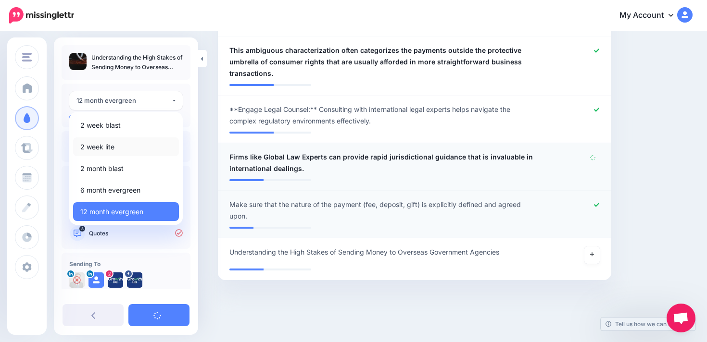
click at [121, 145] on link "2 week lite" at bounding box center [126, 147] width 106 height 19
select select "******"
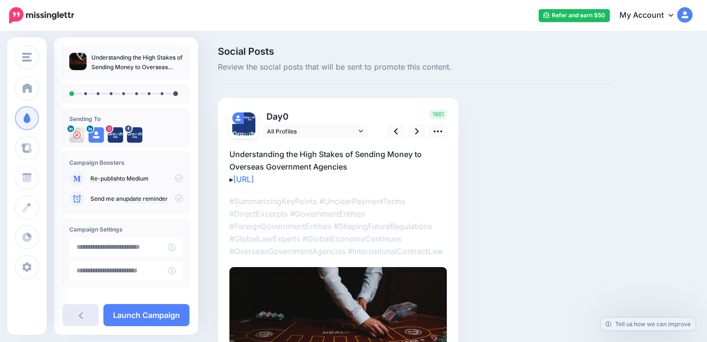
click at [81, 314] on icon at bounding box center [81, 316] width 4 height 8
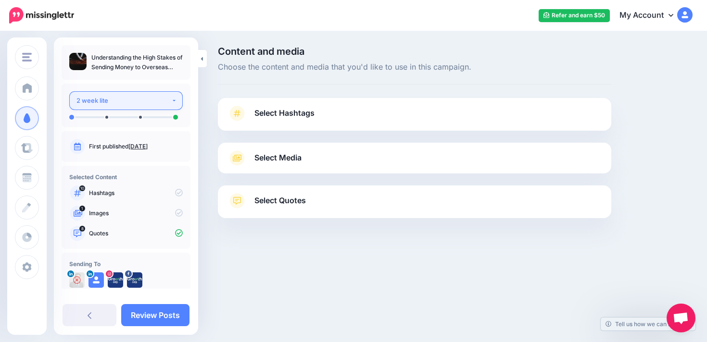
click at [134, 105] on div "2 week lite" at bounding box center [123, 100] width 95 height 11
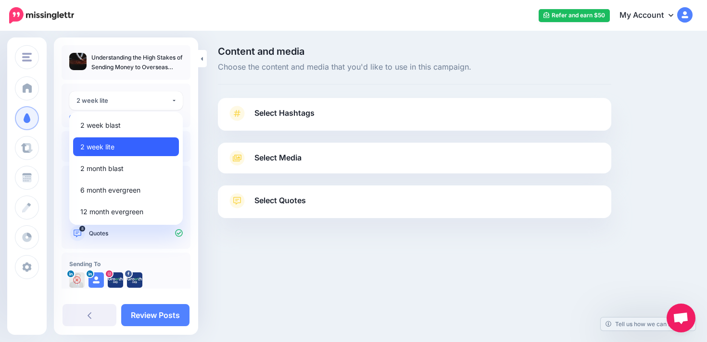
click at [129, 140] on link "2 week lite" at bounding box center [126, 147] width 106 height 19
select select "******"
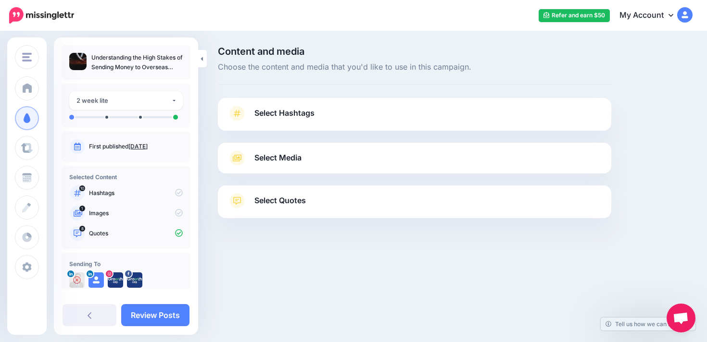
click at [143, 145] on link "[DATE]" at bounding box center [137, 146] width 19 height 7
click at [171, 314] on link "Review Posts" at bounding box center [155, 315] width 68 height 22
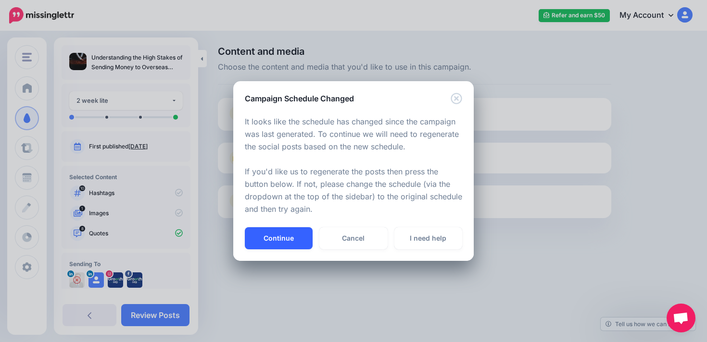
click at [294, 234] on button "Continue" at bounding box center [279, 238] width 68 height 22
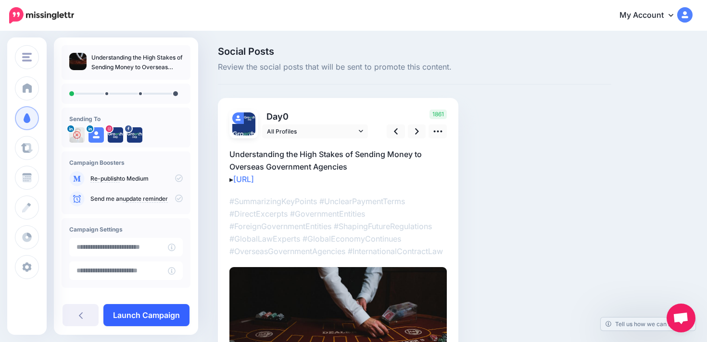
click at [159, 314] on link "Launch Campaign" at bounding box center [146, 315] width 86 height 22
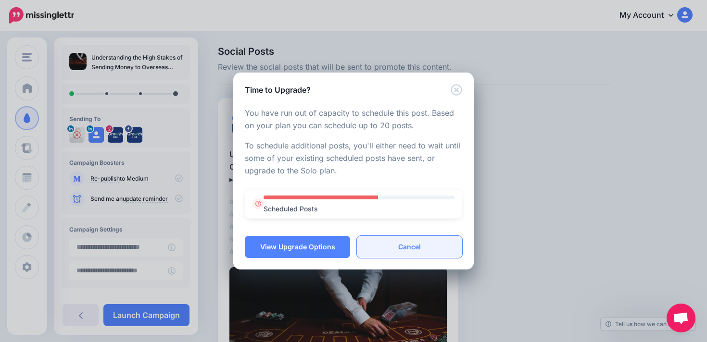
click at [419, 249] on link "Cancel" at bounding box center [409, 247] width 105 height 22
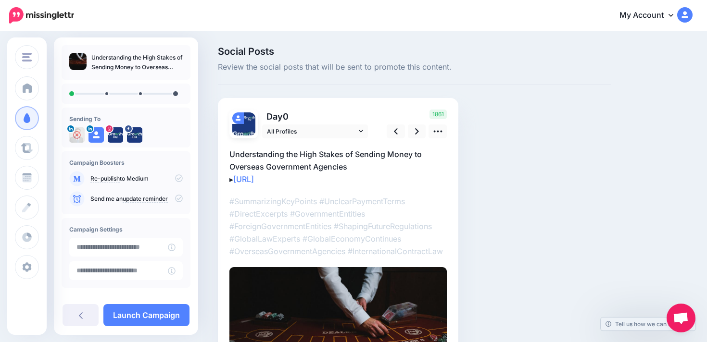
click at [501, 165] on div "Social Posts Review the social posts that will be sent to promote this content.…" at bounding box center [415, 250] width 408 height 406
